Goal: Navigation & Orientation: Understand site structure

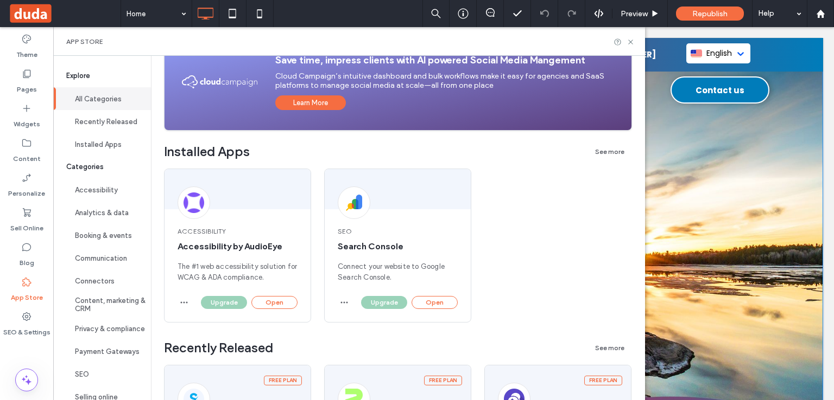
scroll to position [54, 0]
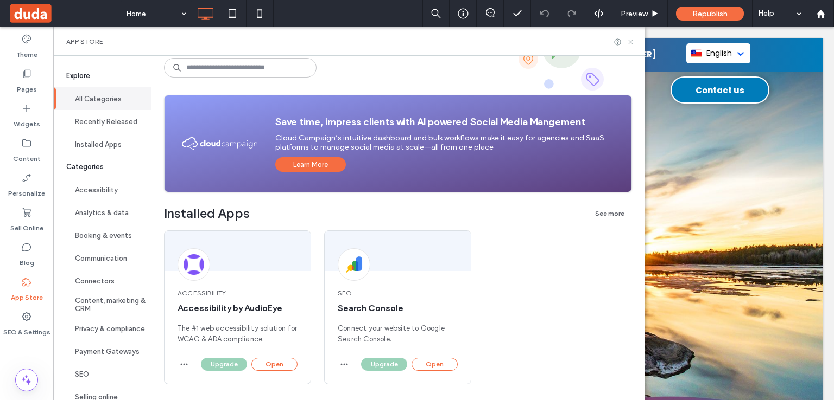
click at [634, 44] on icon at bounding box center [630, 42] width 8 height 8
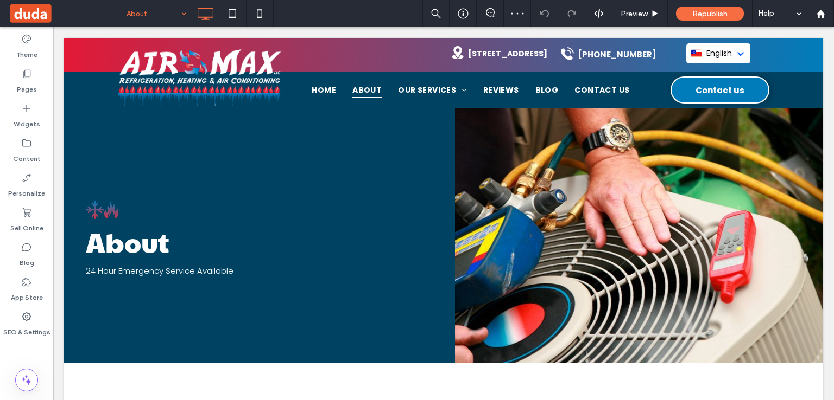
click at [132, 22] on input at bounding box center [153, 13] width 54 height 27
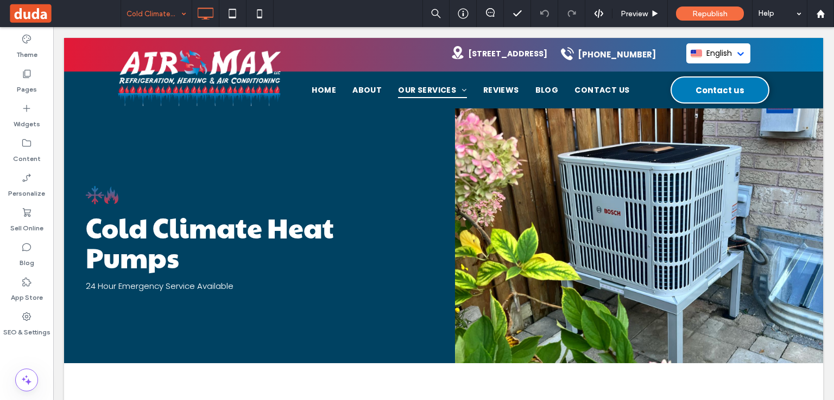
click at [148, 16] on input at bounding box center [153, 13] width 54 height 27
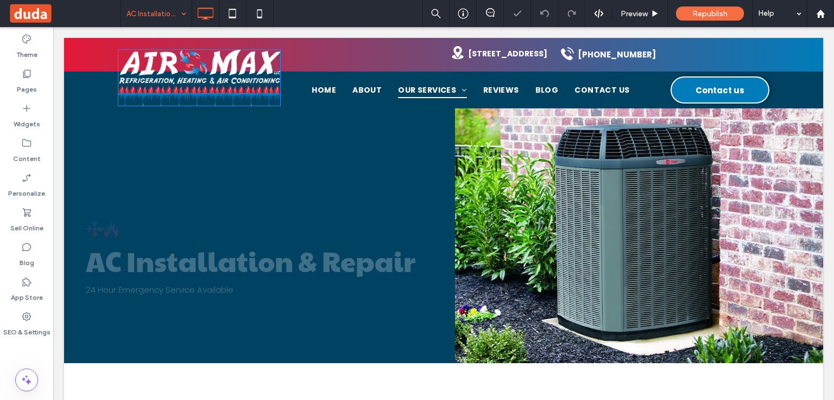
click at [138, 16] on input at bounding box center [153, 13] width 54 height 27
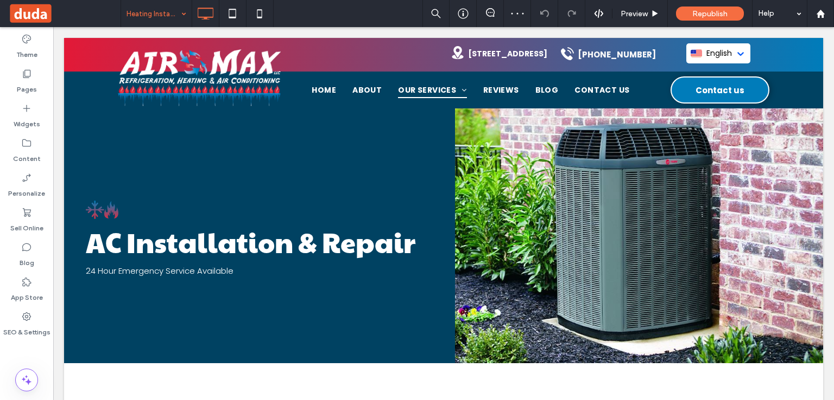
click at [146, 19] on input at bounding box center [153, 13] width 54 height 27
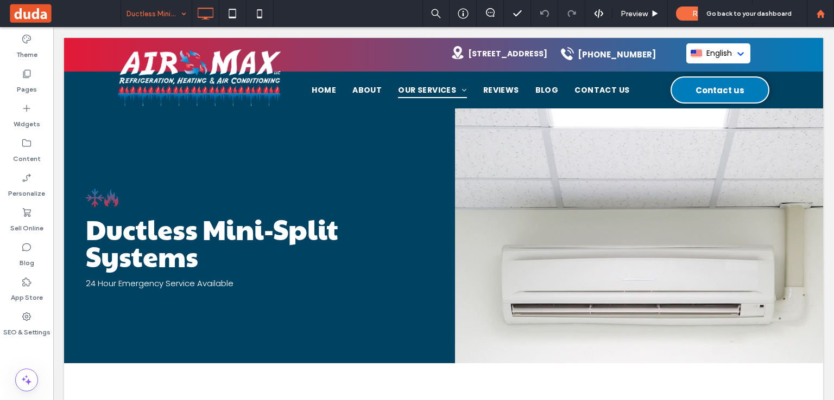
click at [823, 7] on div at bounding box center [819, 13] width 27 height 27
